Goal: Task Accomplishment & Management: Use online tool/utility

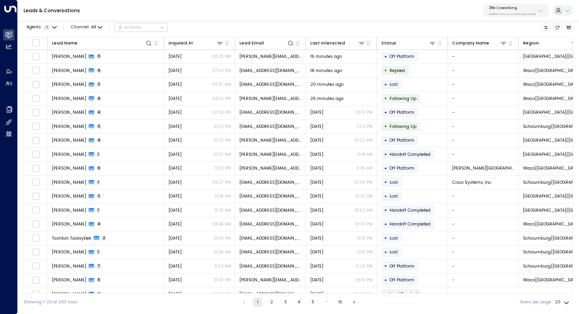
click at [509, 9] on p "25N Coworking" at bounding box center [512, 8] width 47 height 5
type input "*****"
click at [497, 51] on div "U Store It ID: 58c4b32c-92b1-4356-be9b-1247e2c02228" at bounding box center [526, 54] width 81 height 12
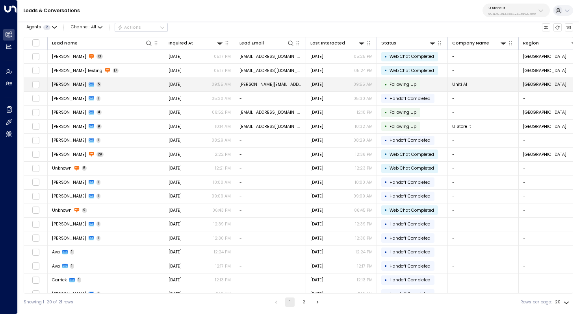
click at [139, 84] on td "[PERSON_NAME] 5" at bounding box center [106, 85] width 117 height 14
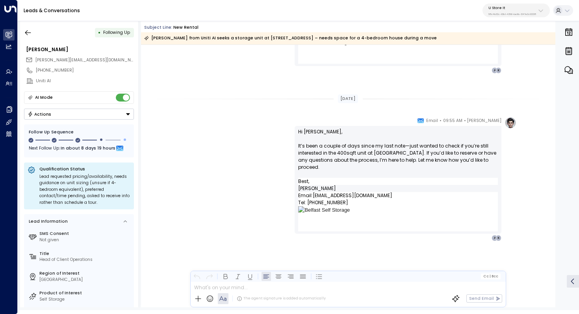
scroll to position [747, 0]
click at [30, 36] on button "button" at bounding box center [28, 33] width 14 height 14
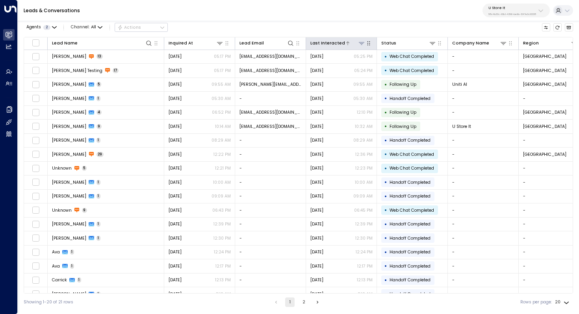
click at [347, 43] on div at bounding box center [355, 42] width 20 height 7
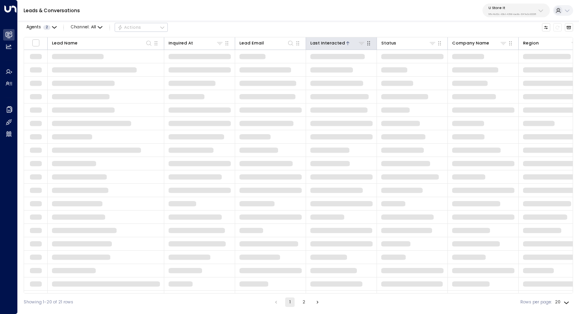
click at [347, 43] on div at bounding box center [355, 42] width 20 height 7
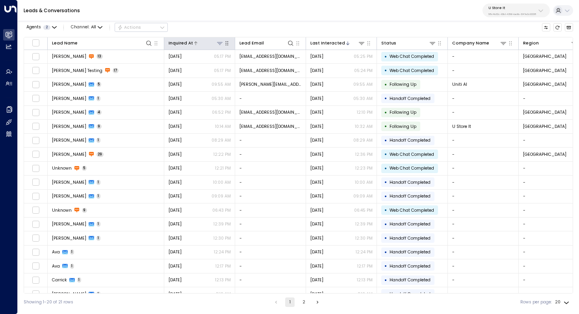
click at [221, 41] on icon at bounding box center [220, 43] width 6 height 6
click at [201, 44] on div at bounding box center [208, 42] width 31 height 7
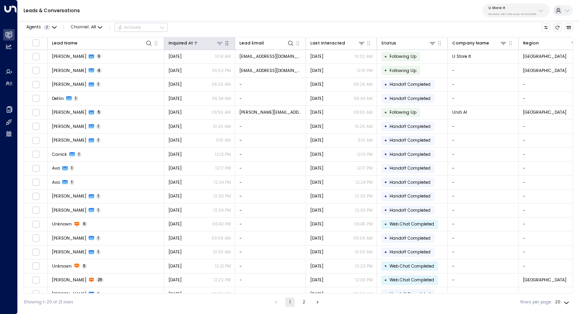
click at [195, 43] on icon at bounding box center [196, 43] width 5 height 5
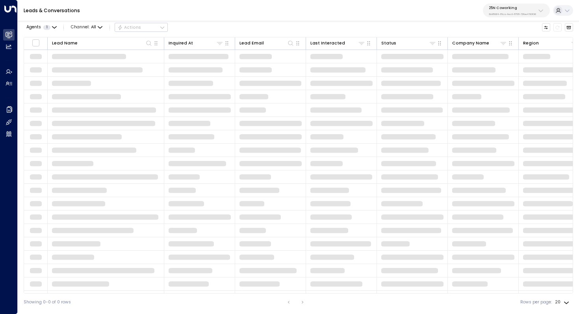
click at [523, 13] on p "3b9800f4-81ca-4ec0-8758-72fbe4763f36" at bounding box center [512, 14] width 47 height 3
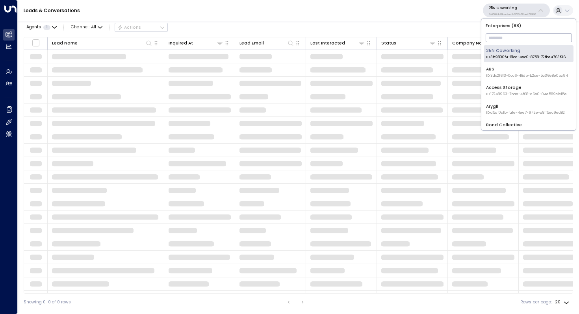
click at [505, 37] on input "text" at bounding box center [529, 38] width 86 height 13
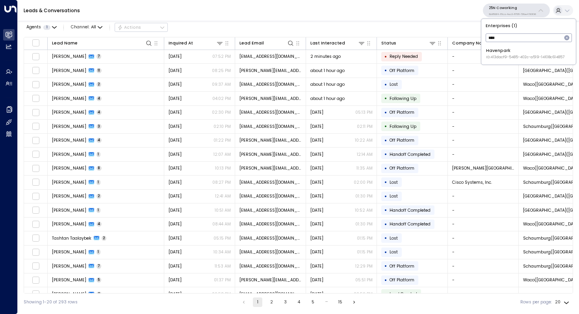
type input "****"
click at [504, 52] on div "Havenpark ID: 413dacf9-5485-402c-a519-14108c614857" at bounding box center [525, 54] width 78 height 12
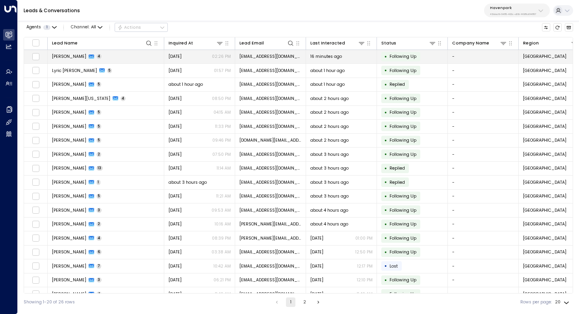
click at [134, 61] on td "[PERSON_NAME] 4" at bounding box center [106, 57] width 117 height 14
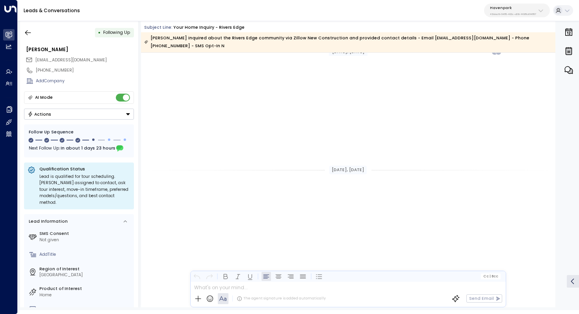
scroll to position [856, 0]
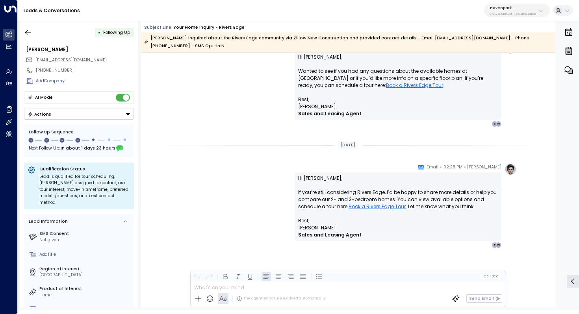
click at [35, 35] on div "• Following Up" at bounding box center [79, 33] width 110 height 14
click at [32, 35] on icon "button" at bounding box center [28, 33] width 8 height 8
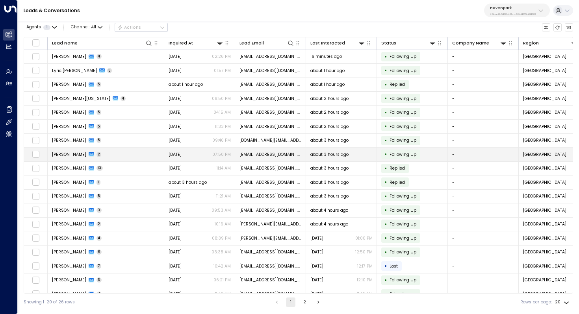
scroll to position [38, 0]
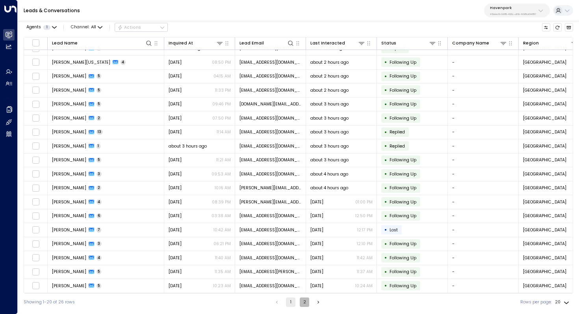
click at [303, 301] on button "2" at bounding box center [304, 302] width 9 height 9
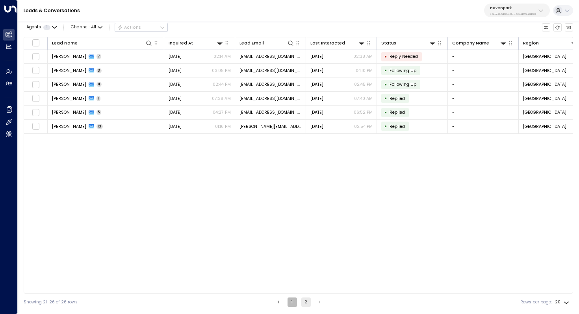
click at [290, 301] on button "1" at bounding box center [292, 302] width 9 height 9
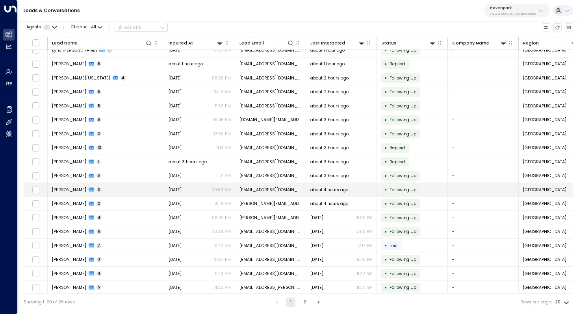
scroll to position [26, 0]
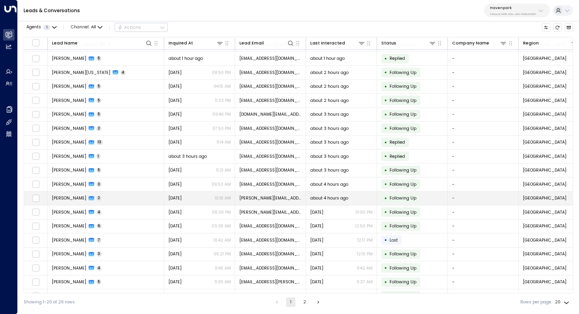
click at [125, 200] on td "[PERSON_NAME] 2" at bounding box center [106, 199] width 117 height 14
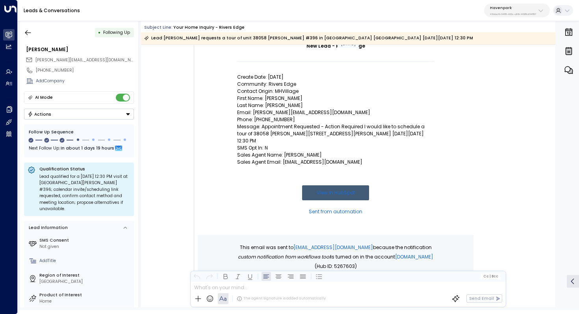
scroll to position [92, 0]
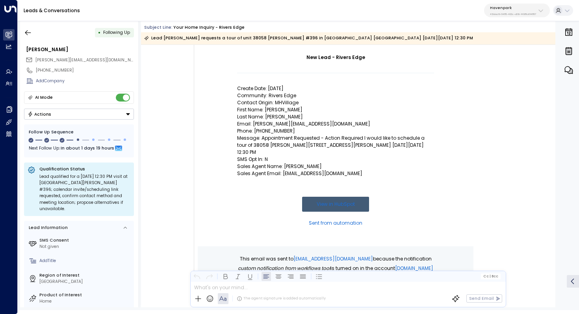
drag, startPoint x: 261, startPoint y: 131, endPoint x: 271, endPoint y: 131, distance: 10.2
click at [270, 131] on p "Phone: [PHONE_NUMBER]" at bounding box center [335, 131] width 197 height 7
click at [271, 131] on p "Phone: [PHONE_NUMBER]" at bounding box center [335, 131] width 197 height 7
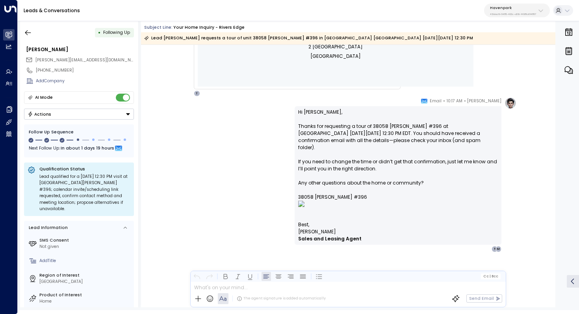
scroll to position [519, 0]
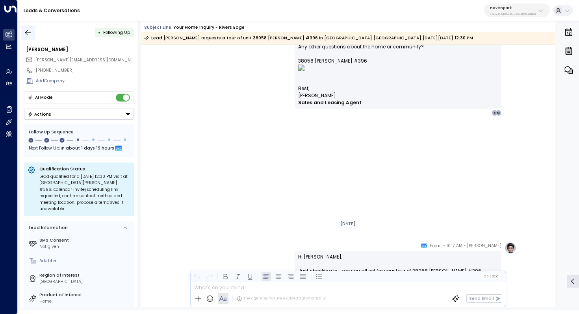
click at [32, 35] on icon "button" at bounding box center [28, 33] width 8 height 8
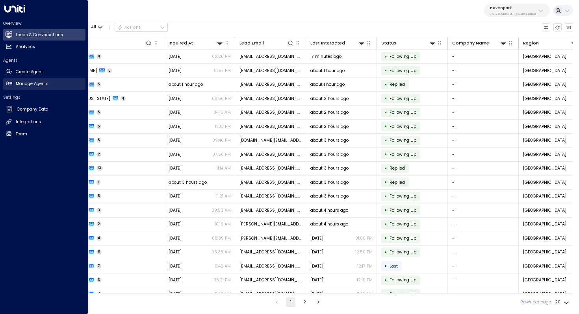
click at [31, 81] on h2 "Manage Agents" at bounding box center [32, 84] width 33 height 6
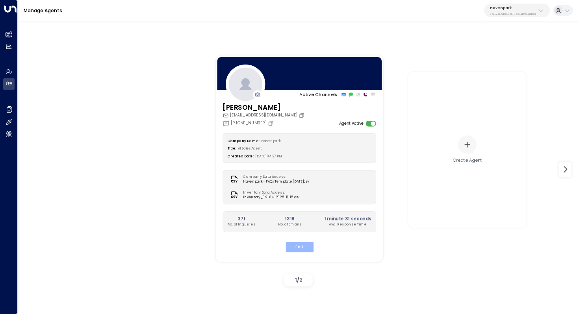
click at [302, 246] on button "Edit" at bounding box center [299, 247] width 28 height 10
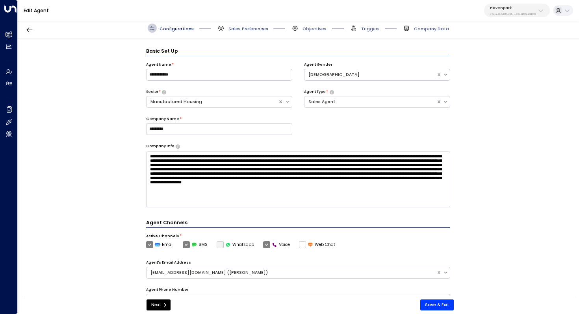
click at [247, 32] on span "Sales Preferences" at bounding box center [249, 29] width 40 height 6
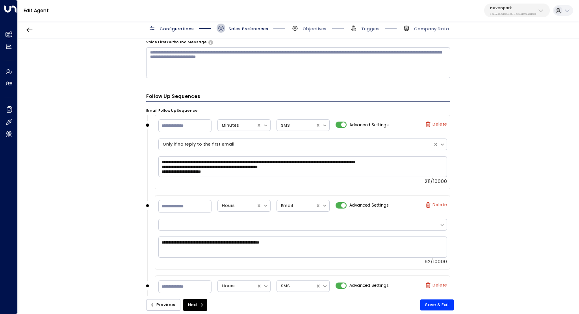
scroll to position [579, 0]
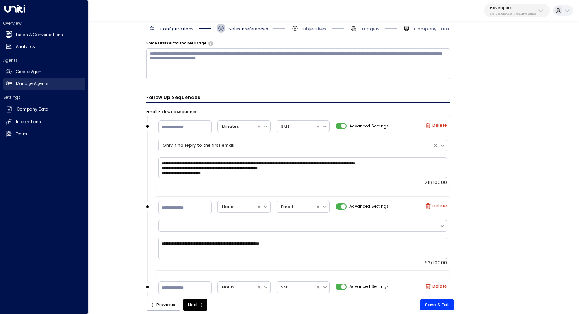
click at [43, 84] on h2 "Manage Agents" at bounding box center [32, 84] width 33 height 6
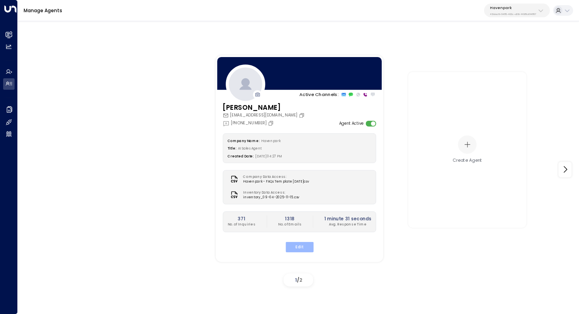
click at [300, 247] on button "Edit" at bounding box center [299, 247] width 28 height 10
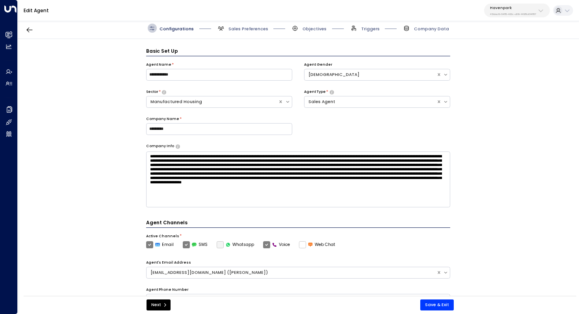
scroll to position [9, 0]
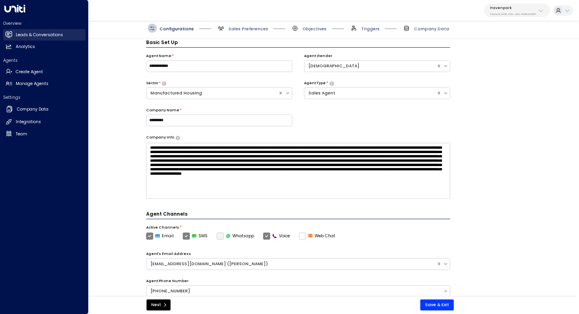
click at [41, 34] on h2 "Leads & Conversations" at bounding box center [39, 35] width 47 height 6
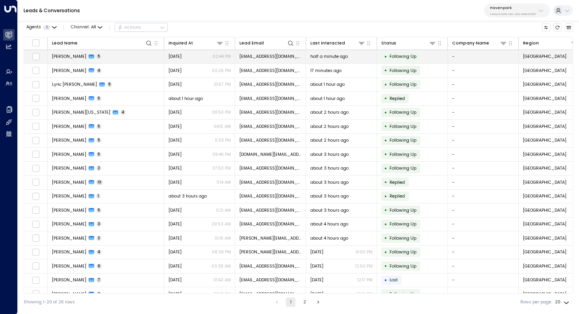
click at [71, 55] on span "[PERSON_NAME]" at bounding box center [69, 57] width 34 height 6
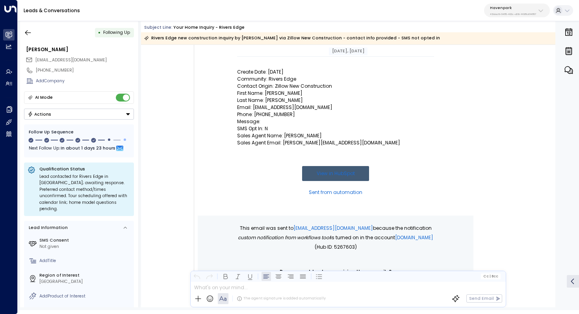
scroll to position [97, 0]
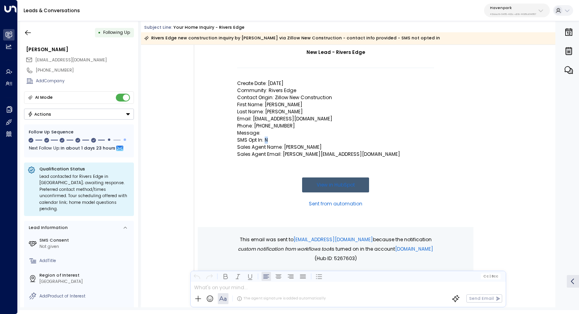
drag, startPoint x: 270, startPoint y: 140, endPoint x: 264, endPoint y: 140, distance: 5.9
click at [264, 140] on p "SMS Opt In: N" at bounding box center [335, 140] width 197 height 7
drag, startPoint x: 275, startPoint y: 140, endPoint x: 261, endPoint y: 140, distance: 13.4
click at [261, 140] on p "SMS Opt In: N" at bounding box center [335, 140] width 197 height 7
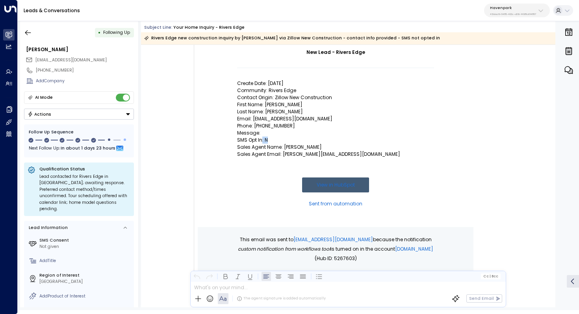
click at [261, 140] on p "SMS Opt In: N" at bounding box center [335, 140] width 197 height 7
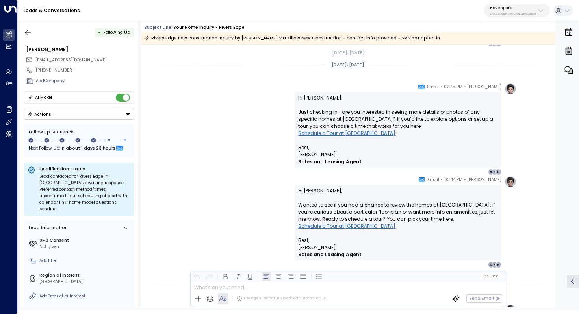
scroll to position [694, 0]
click at [519, 8] on p "Havenpark" at bounding box center [513, 8] width 46 height 5
click at [249, 117] on div "[PERSON_NAME] • 02:45 PM • Email Hi [PERSON_NAME], Just checking in—are you int…" at bounding box center [348, 128] width 337 height 92
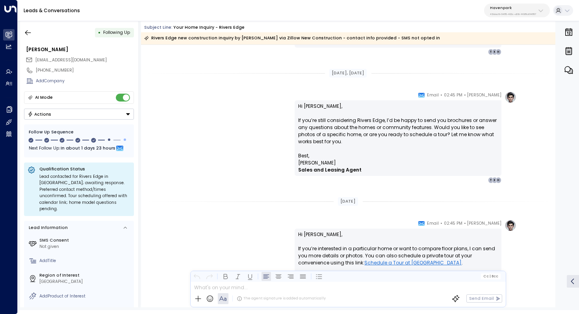
scroll to position [911, 0]
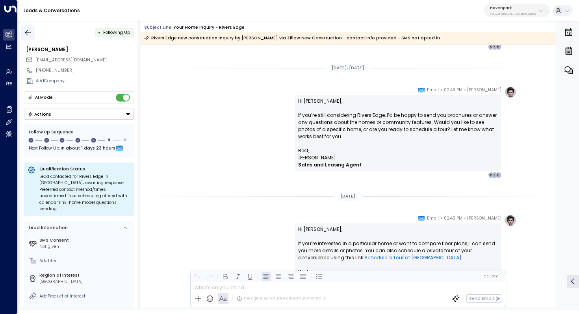
click at [27, 32] on icon "button" at bounding box center [28, 33] width 8 height 8
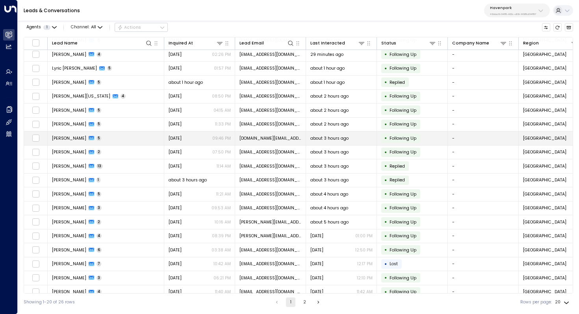
scroll to position [17, 0]
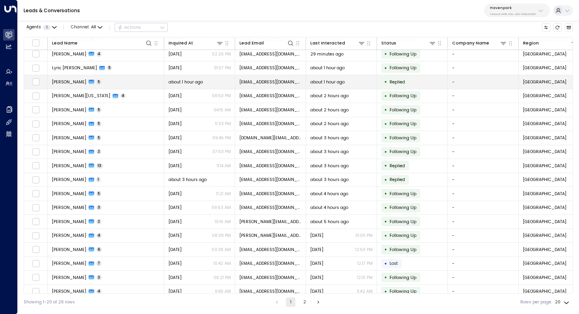
click at [114, 82] on td "[PERSON_NAME] 5" at bounding box center [106, 82] width 117 height 14
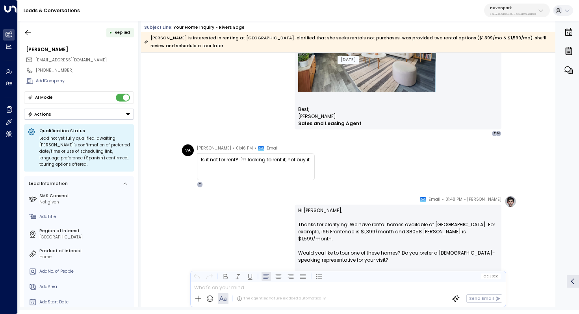
scroll to position [566, 0]
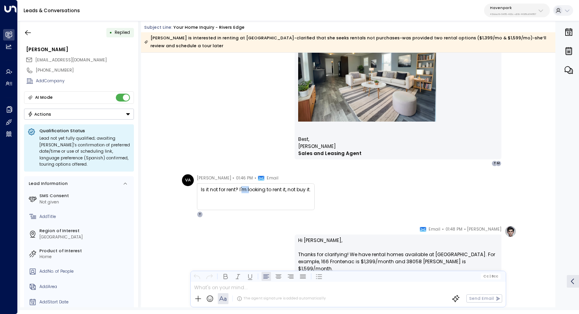
drag, startPoint x: 242, startPoint y: 182, endPoint x: 249, endPoint y: 182, distance: 7.9
click at [249, 186] on div "Is it not for rent? I'm looking to rent it, not buy it." at bounding box center [256, 189] width 110 height 7
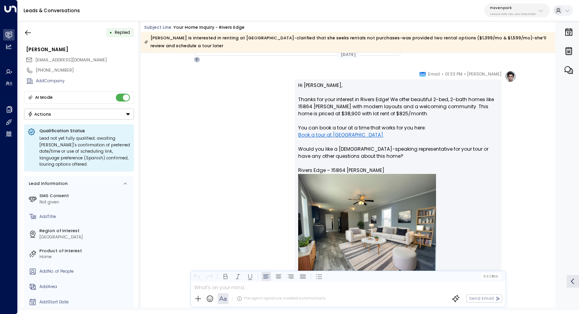
scroll to position [381, 0]
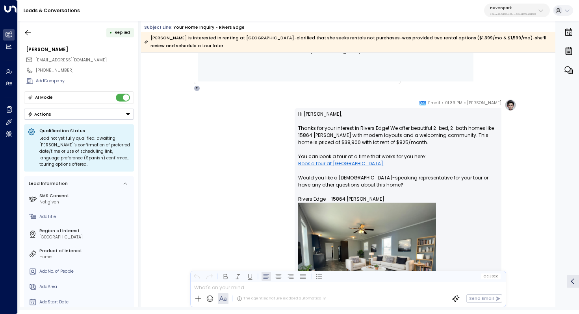
drag, startPoint x: 383, startPoint y: 120, endPoint x: 383, endPoint y: 126, distance: 6.3
click at [383, 126] on p "Hi [PERSON_NAME], Thanks for your interest in Rivers Edge! We offer beautiful 2…" at bounding box center [398, 216] width 200 height 210
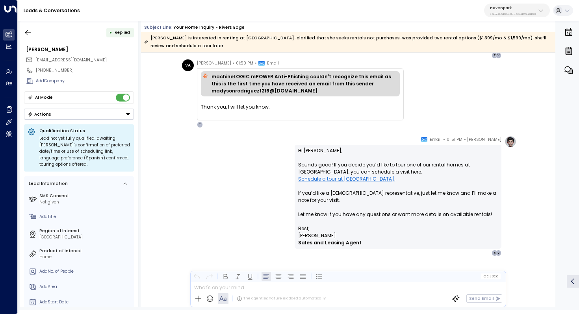
scroll to position [875, 0]
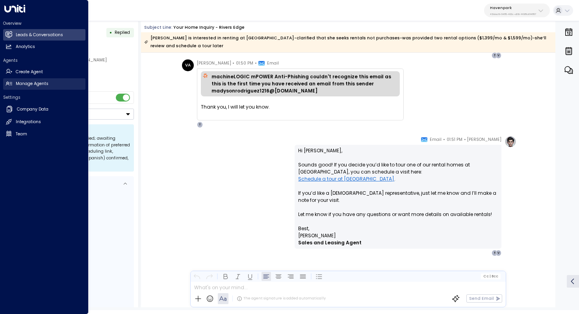
click at [30, 83] on h2 "Manage Agents" at bounding box center [32, 84] width 33 height 6
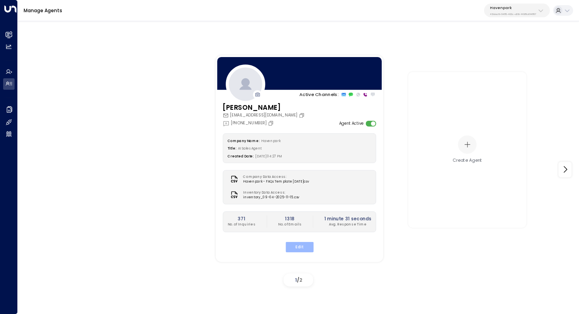
click at [307, 249] on button "Edit" at bounding box center [299, 247] width 28 height 10
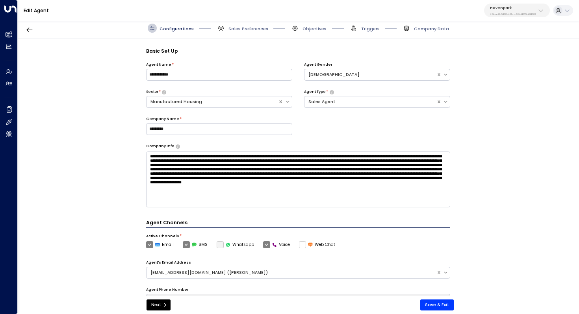
scroll to position [9, 0]
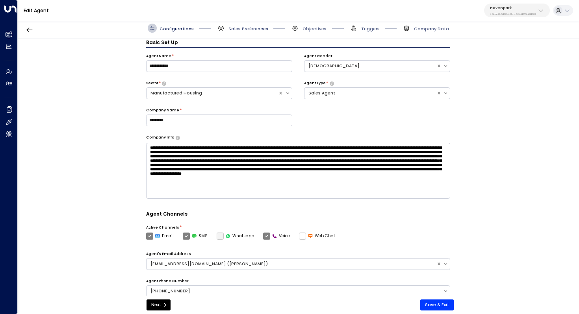
click at [255, 30] on span "Sales Preferences" at bounding box center [249, 29] width 40 height 6
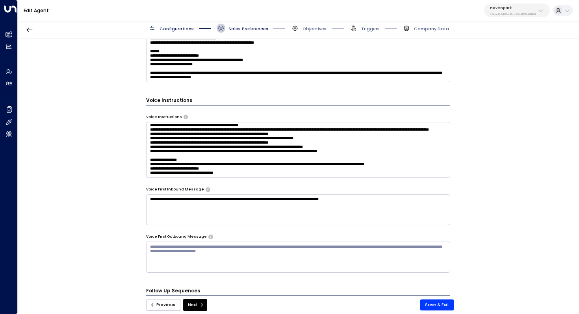
scroll to position [114, 0]
click at [174, 29] on span "Configurations" at bounding box center [177, 29] width 34 height 6
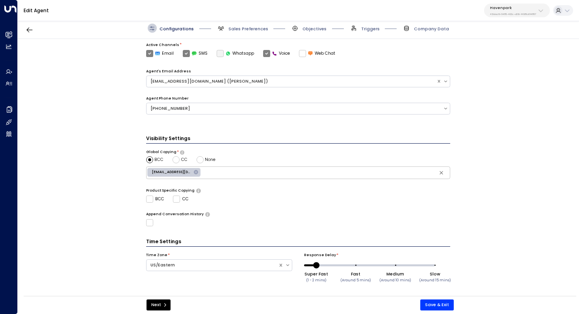
scroll to position [191, 0]
click at [239, 28] on span "Sales Preferences" at bounding box center [249, 29] width 40 height 6
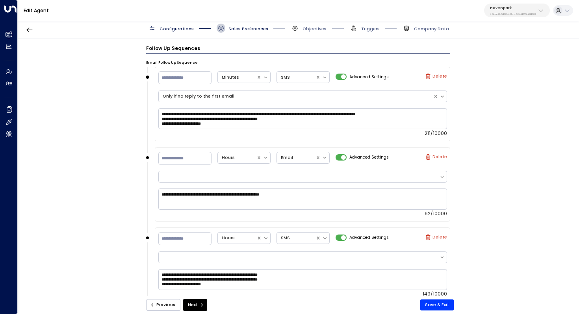
scroll to position [628, 0]
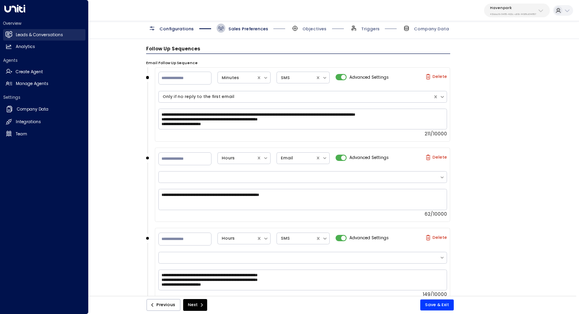
click at [33, 32] on h2 "Leads & Conversations" at bounding box center [39, 35] width 47 height 6
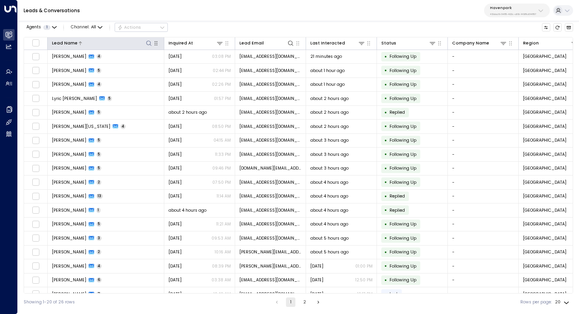
click at [78, 44] on div at bounding box center [115, 42] width 75 height 7
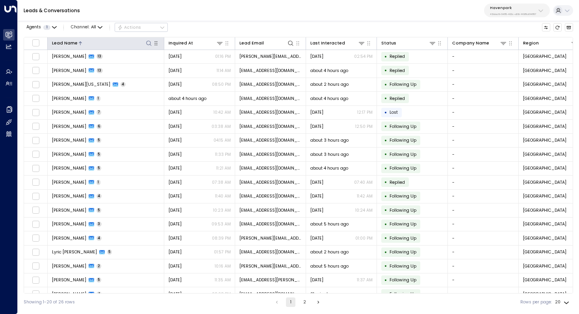
click at [148, 45] on icon at bounding box center [149, 43] width 6 height 6
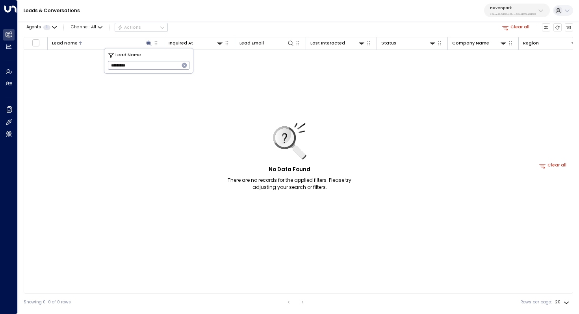
drag, startPoint x: 141, startPoint y: 67, endPoint x: 112, endPoint y: 66, distance: 28.8
click at [112, 66] on input "*********" at bounding box center [143, 65] width 71 height 13
type input "*"
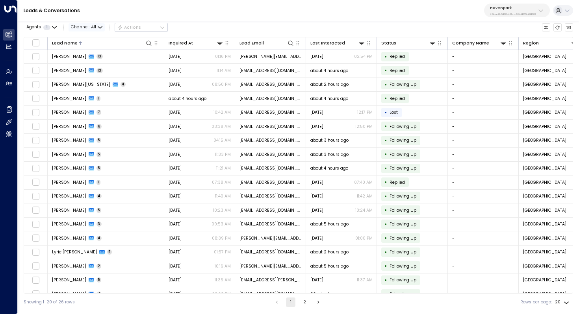
click at [87, 26] on span "Channel: All" at bounding box center [87, 27] width 36 height 8
click at [57, 36] on div at bounding box center [289, 157] width 579 height 314
click at [148, 44] on icon at bounding box center [149, 43] width 6 height 6
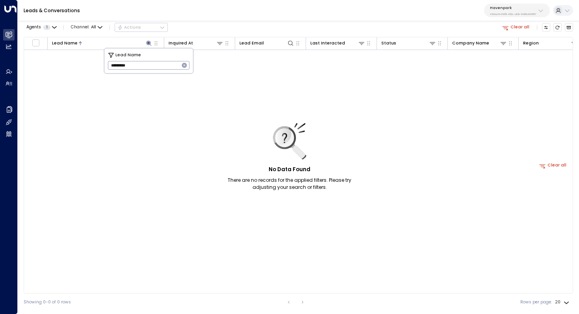
type input "*********"
